Goal: Find contact information: Obtain details needed to contact an individual or organization

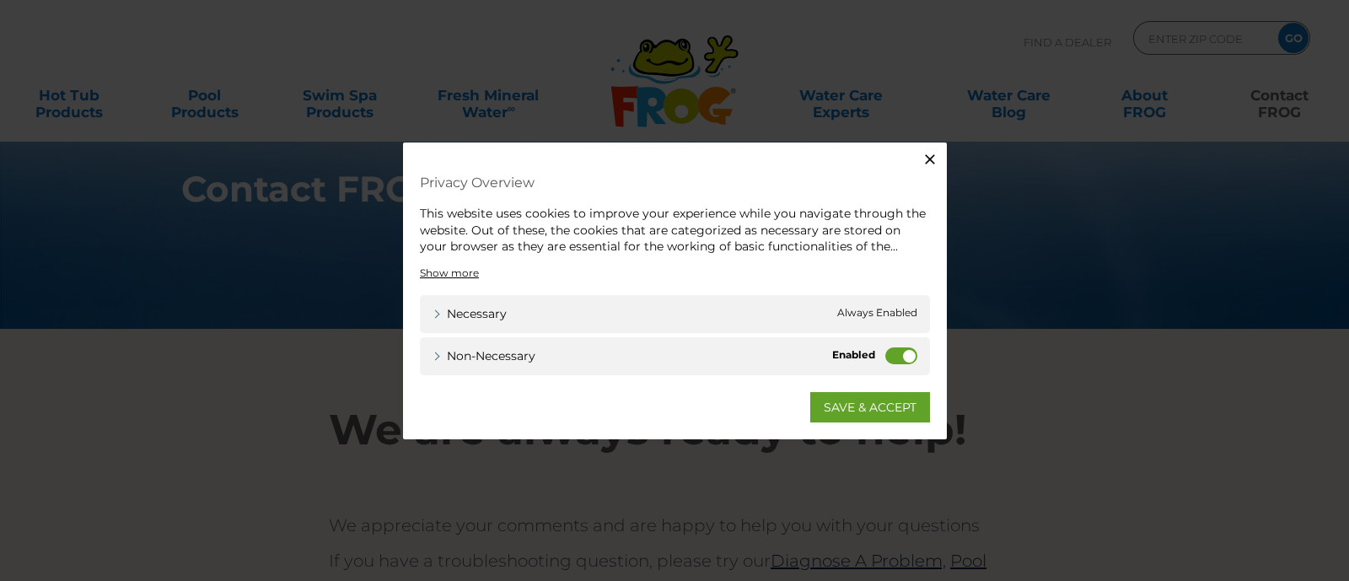
click at [887, 355] on label "Non-necessary" at bounding box center [901, 354] width 32 height 17
click at [0, 0] on input "Non-necessary" at bounding box center [0, 0] width 0 height 0
click at [877, 405] on link "SAVE & ACCEPT" at bounding box center [870, 406] width 120 height 30
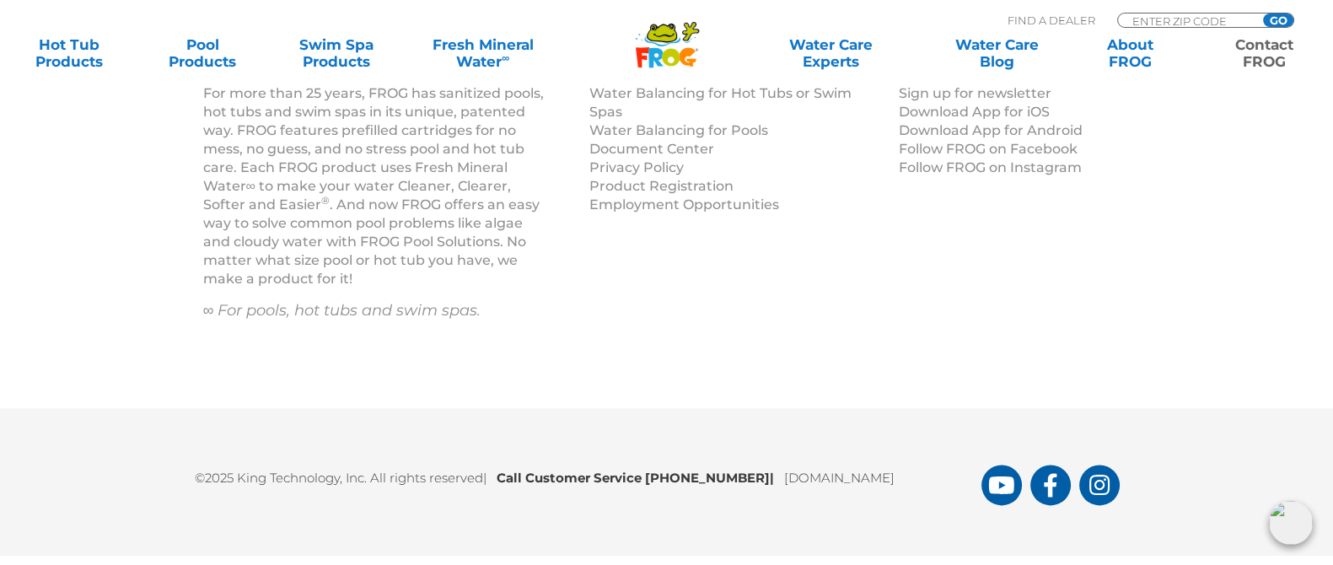
scroll to position [2776, 0]
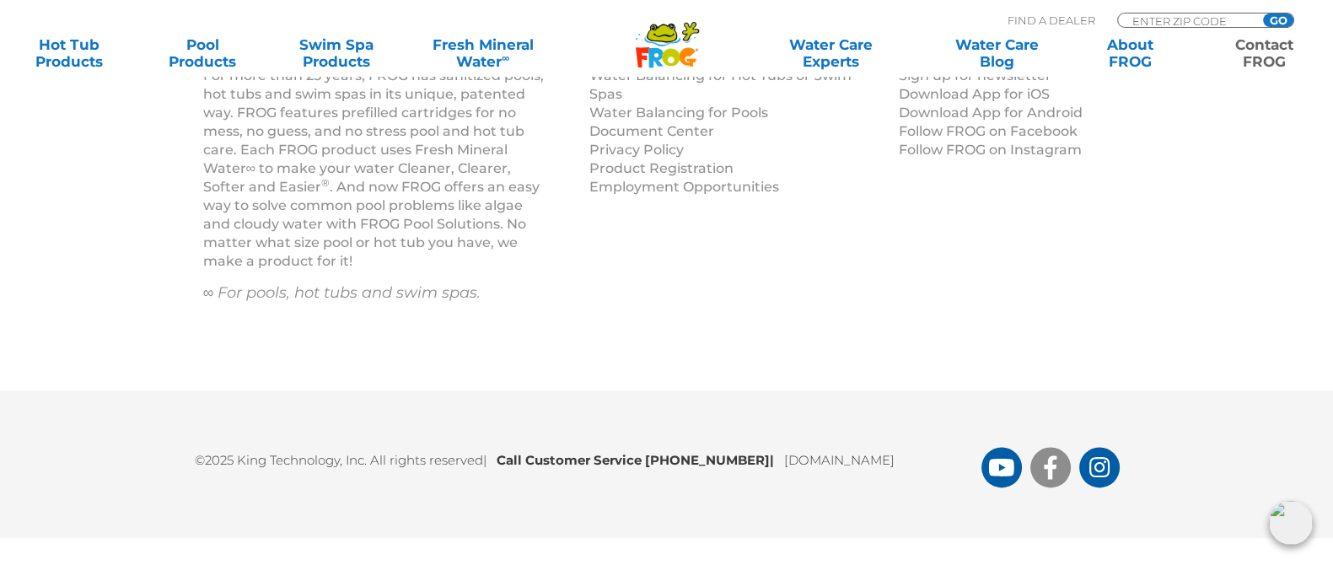
click at [1046, 470] on icon "FROG Products Facebook Page" at bounding box center [1050, 467] width 15 height 24
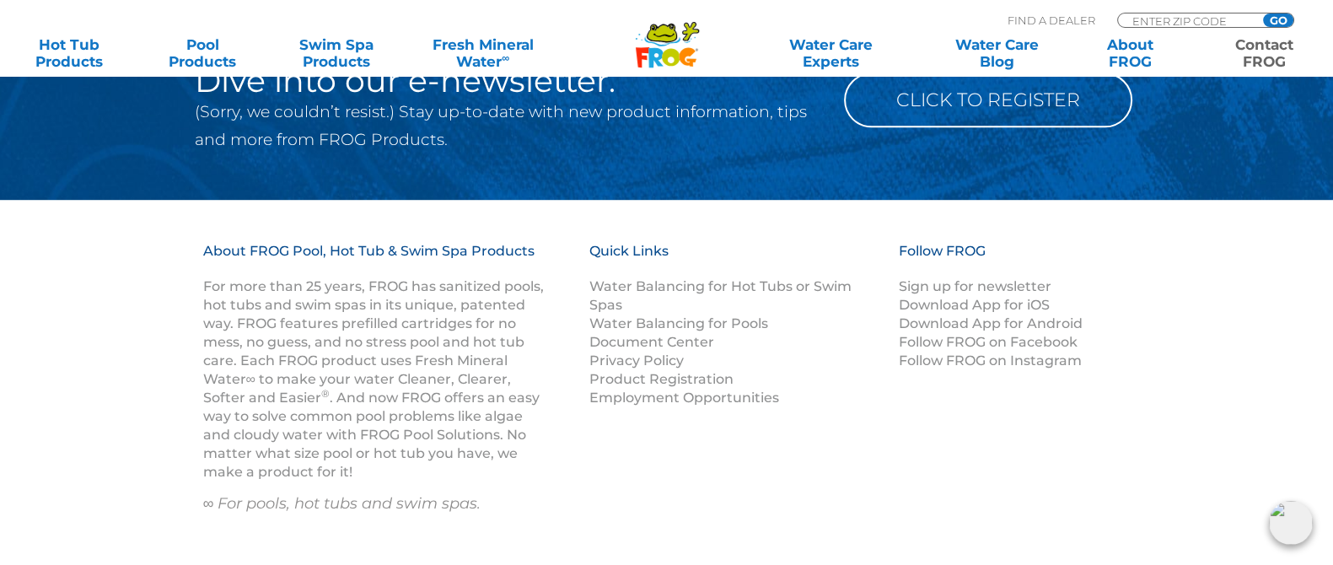
scroll to position [2249, 0]
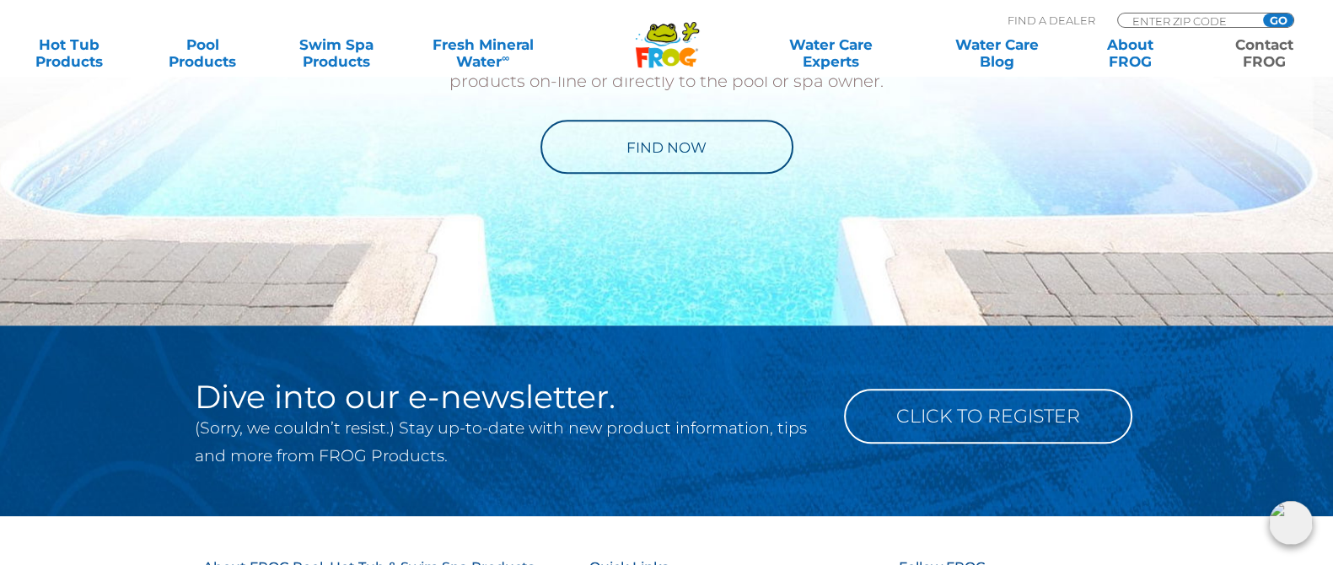
click at [1270, 56] on link "Contact FROG" at bounding box center [1264, 53] width 104 height 34
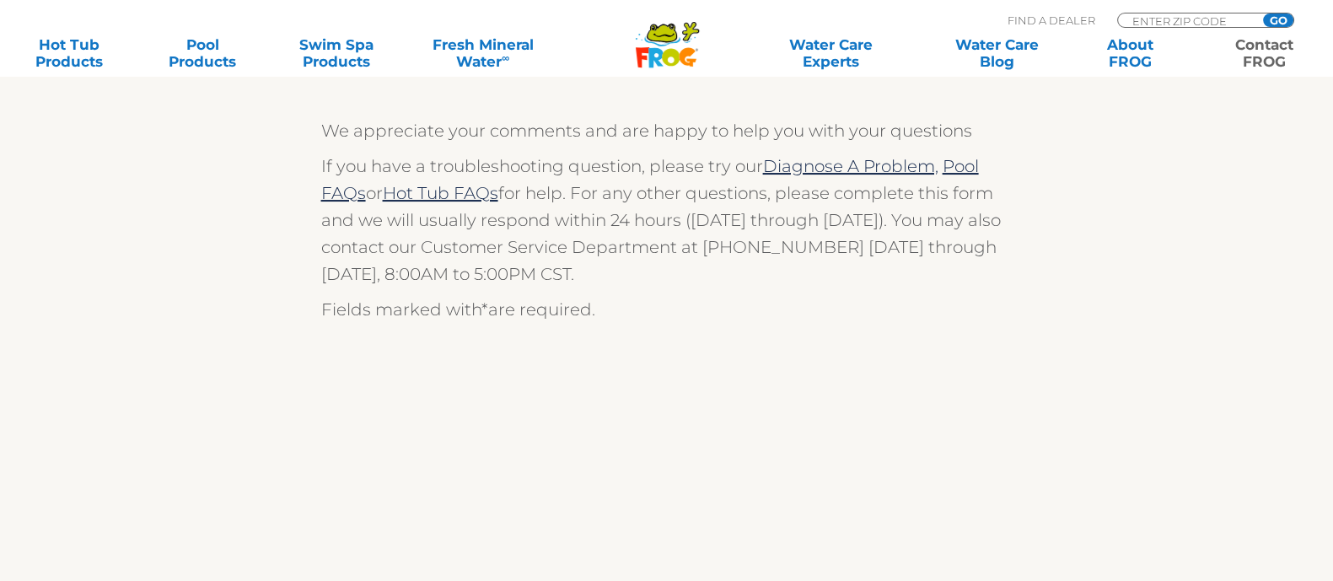
scroll to position [210, 0]
